Goal: Find specific page/section: Find specific page/section

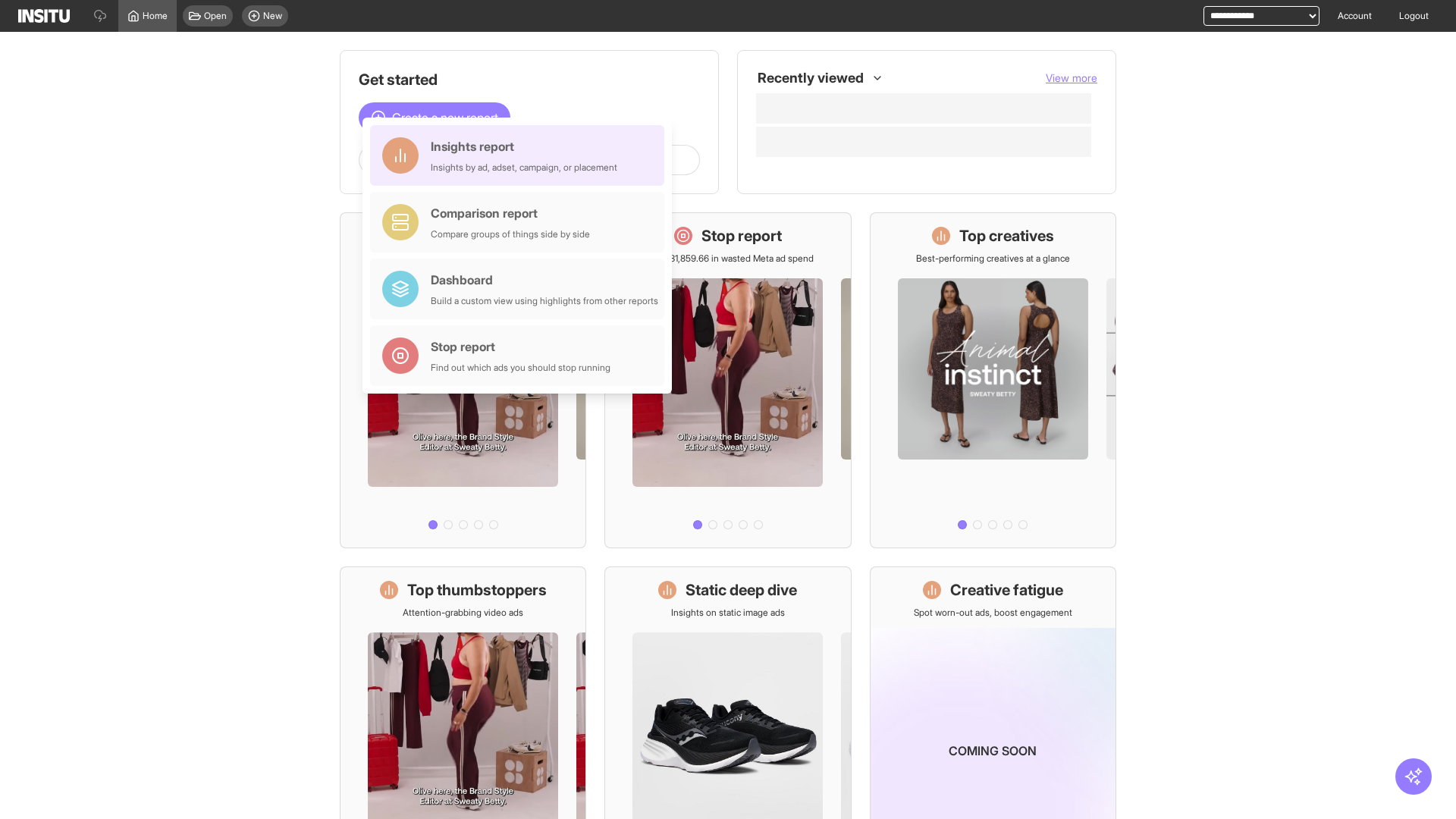
click at [521, 155] on div "Insights report Insights by ad, adset, campaign, or placement" at bounding box center [524, 155] width 186 height 36
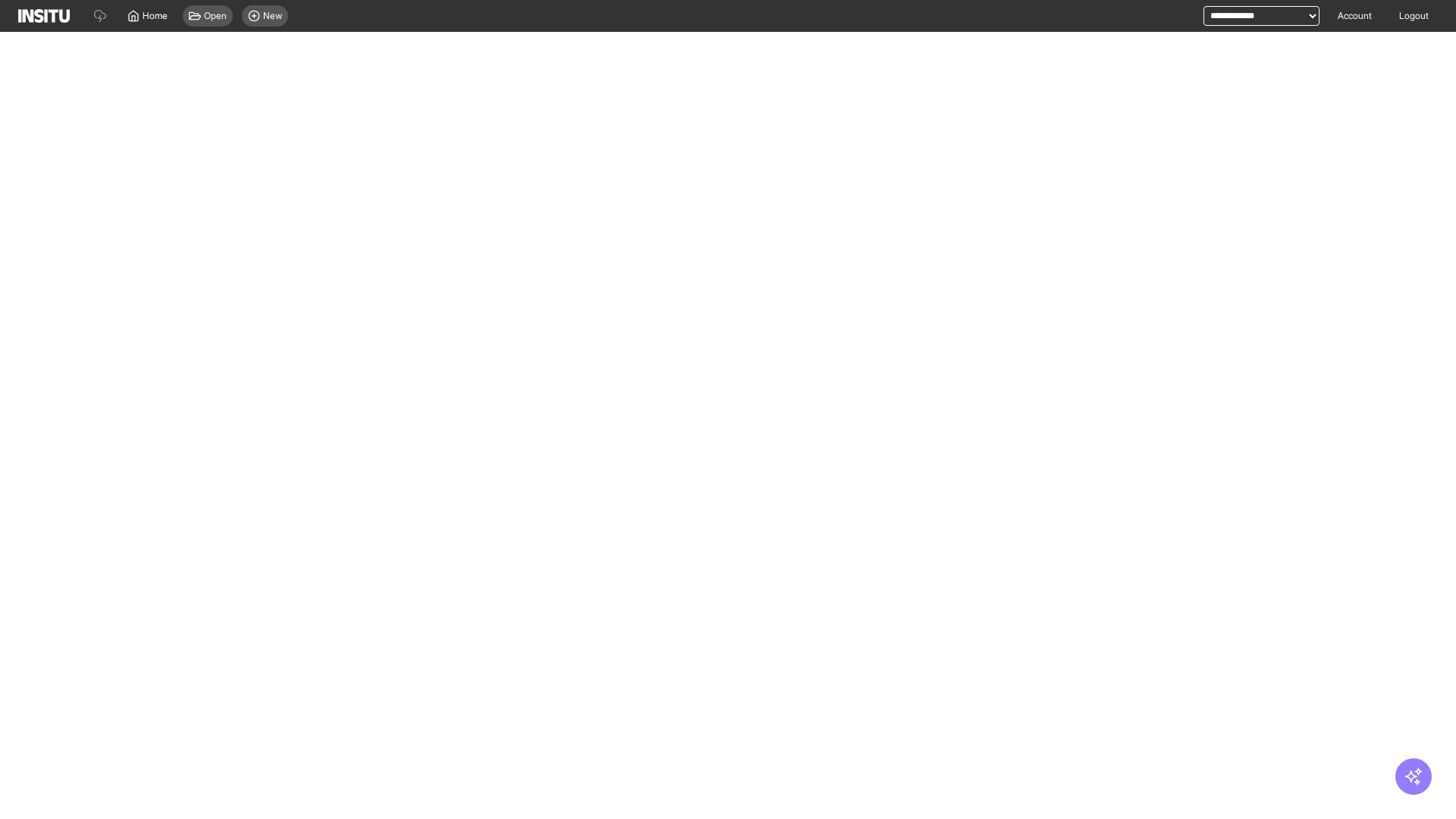
select select "**"
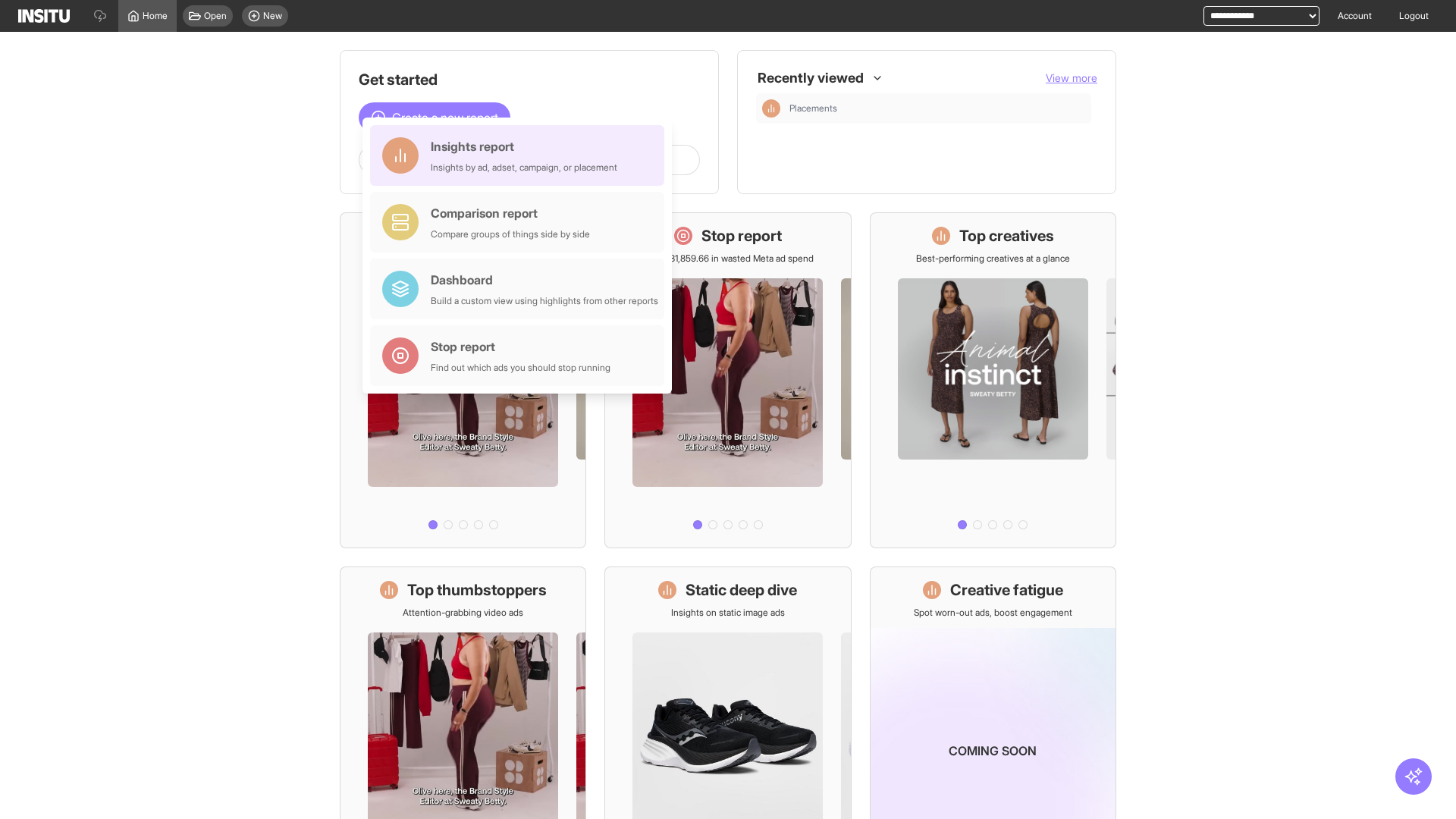
click at [521, 155] on div "Insights report Insights by ad, adset, campaign, or placement" at bounding box center [524, 155] width 186 height 36
